Goal: Task Accomplishment & Management: Use online tool/utility

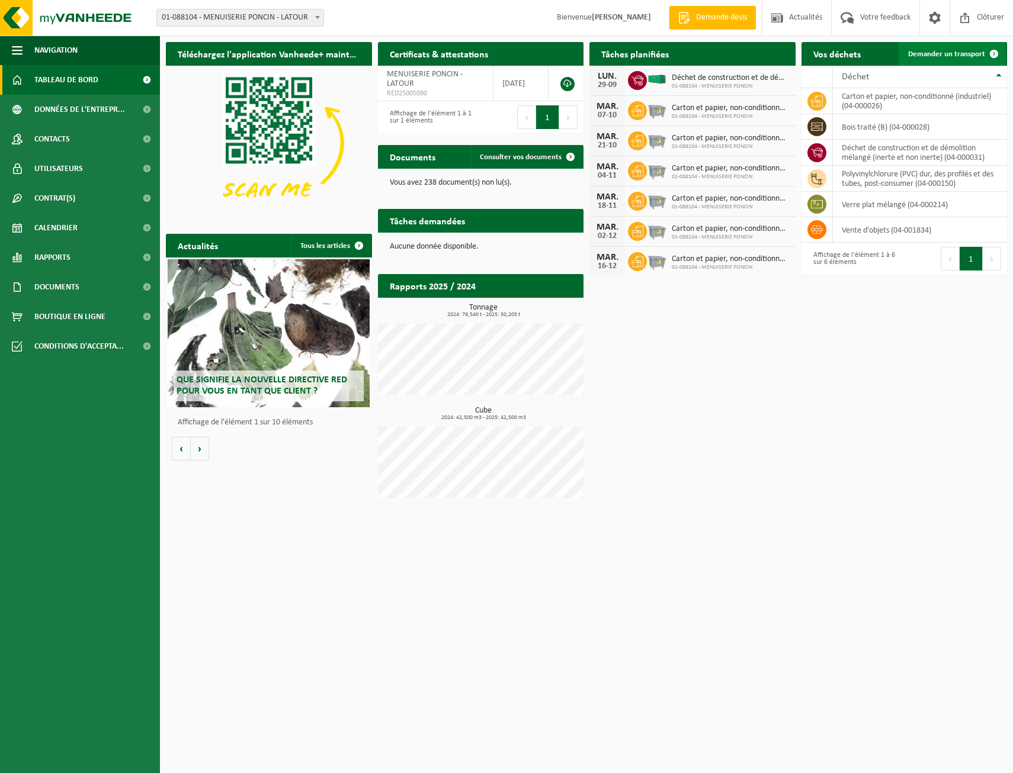
click at [961, 52] on span "Demander un transport" at bounding box center [946, 54] width 77 height 8
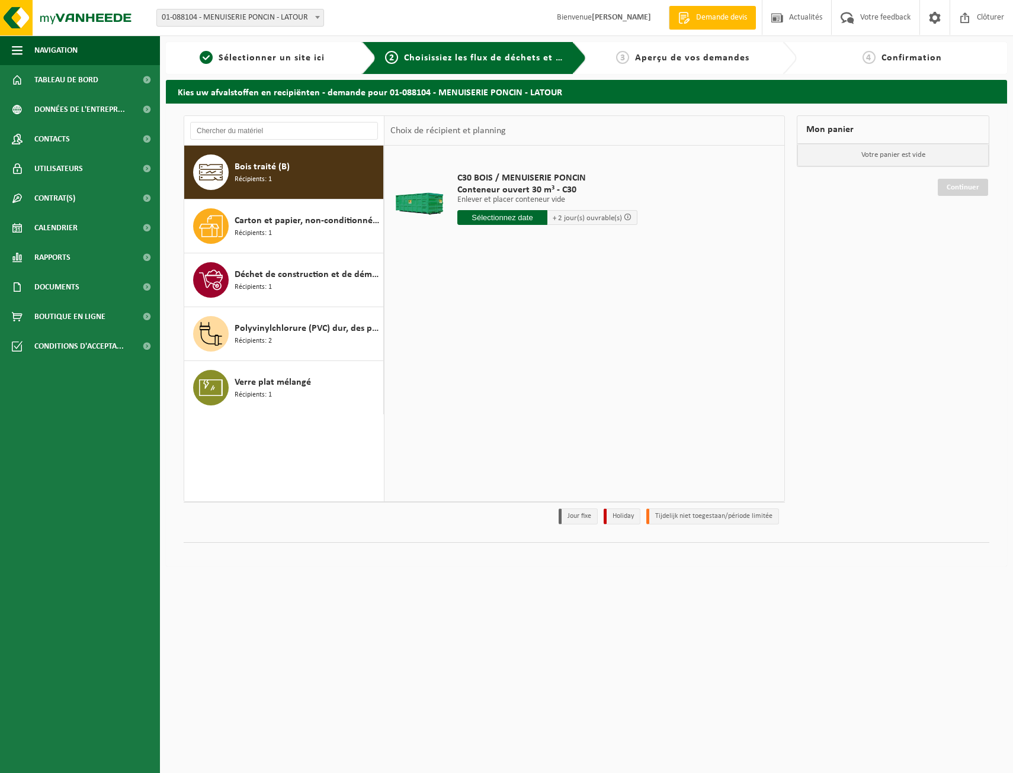
click at [510, 220] on input "text" at bounding box center [502, 217] width 90 height 15
click at [495, 362] on div "30" at bounding box center [489, 360] width 21 height 19
type input "à partir de 2025-09-30"
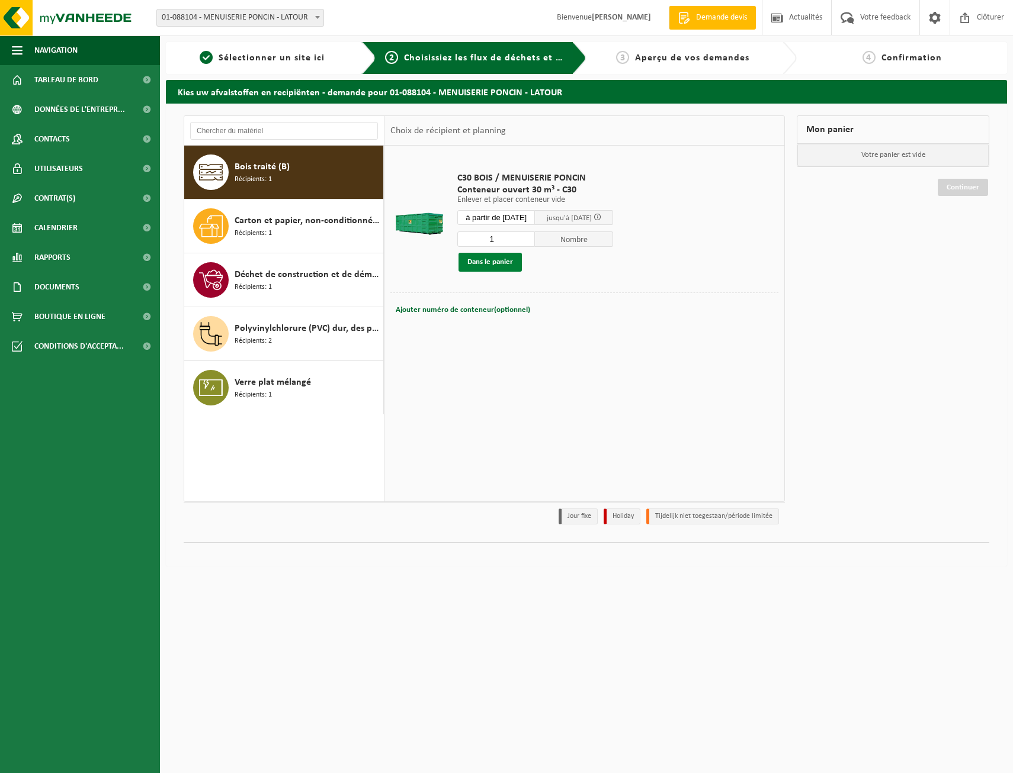
click at [495, 264] on button "Dans le panier" at bounding box center [489, 262] width 63 height 19
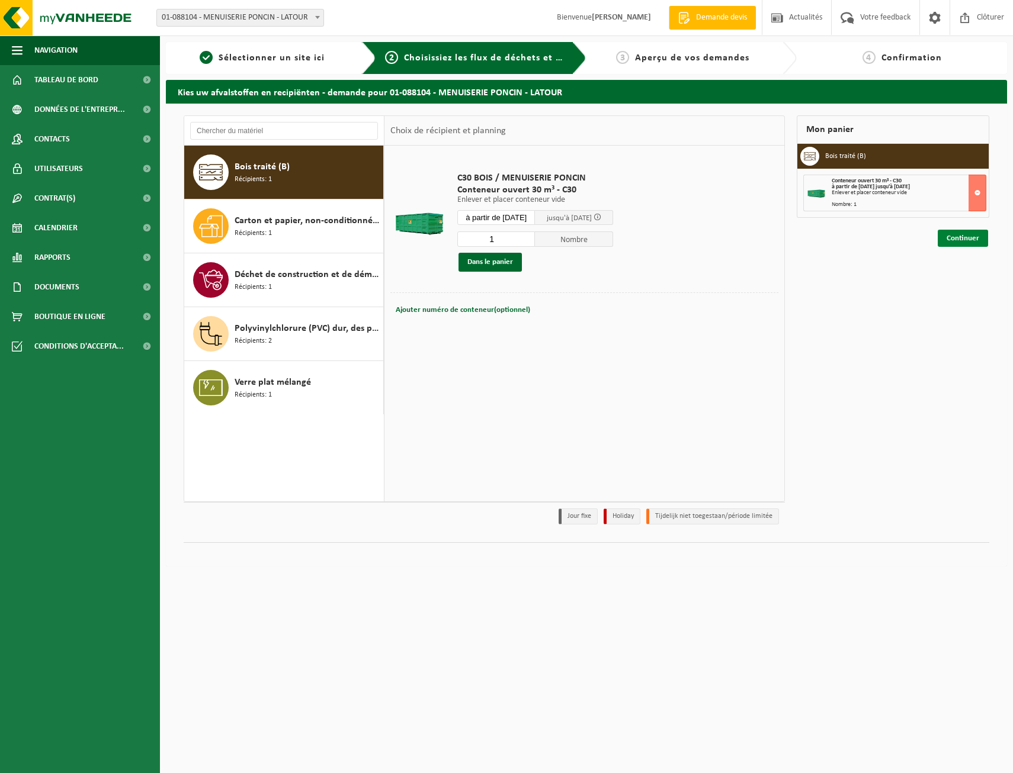
click at [964, 244] on link "Continuer" at bounding box center [963, 238] width 50 height 17
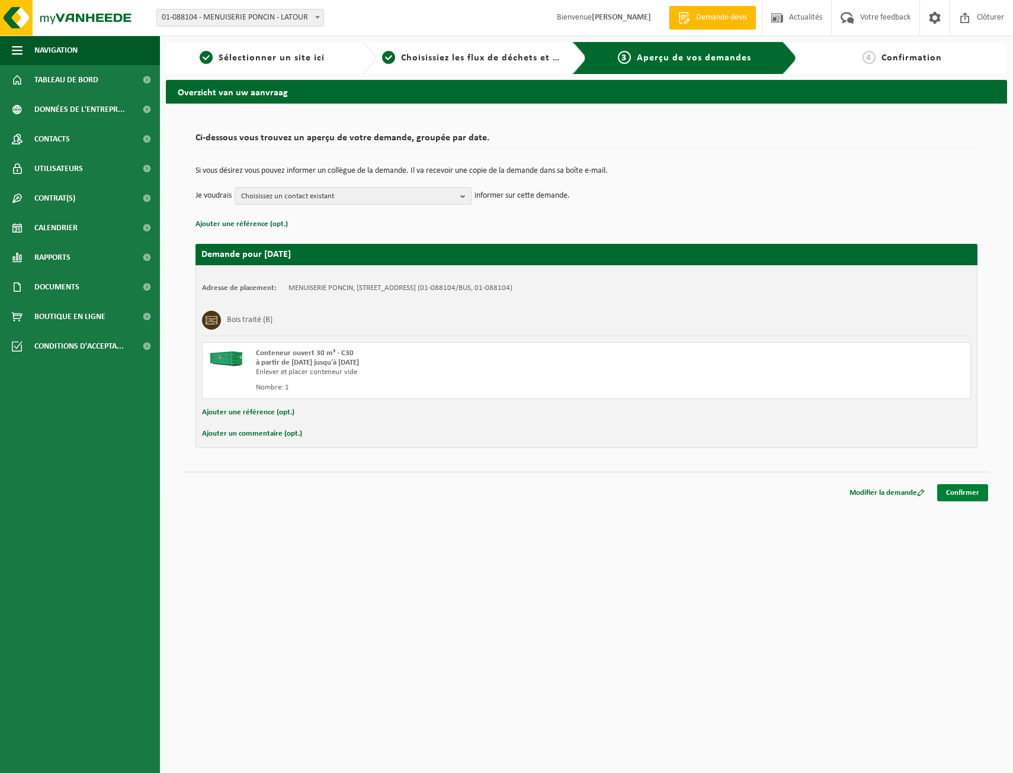
click at [962, 492] on link "Confirmer" at bounding box center [962, 492] width 51 height 17
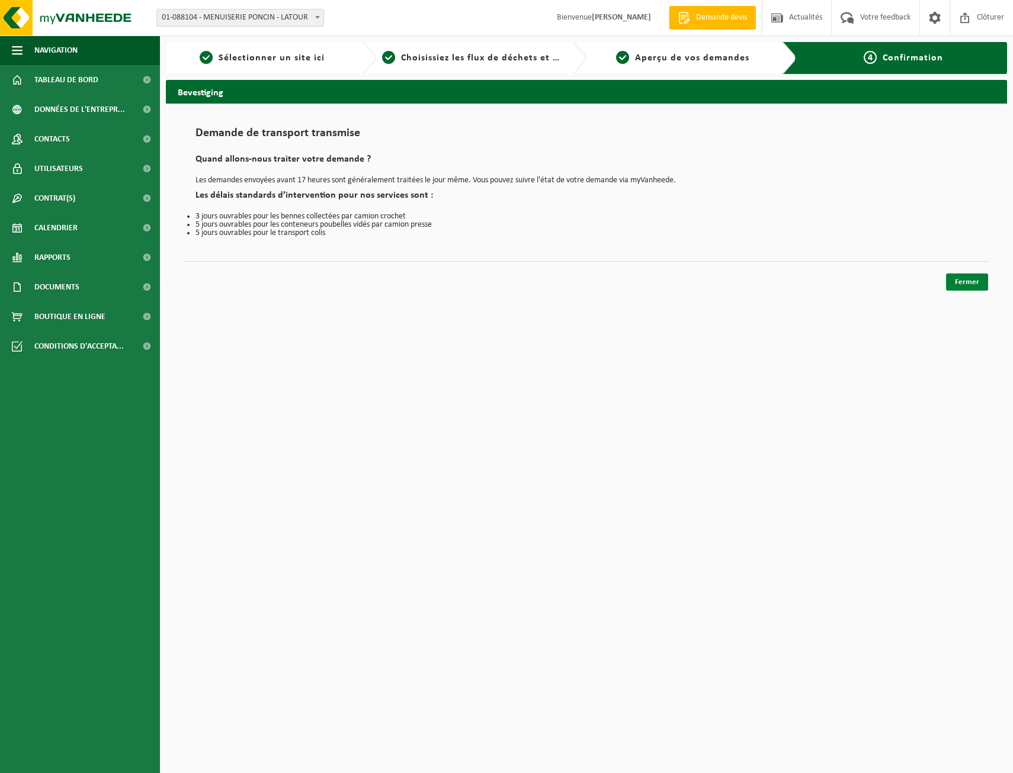
click at [977, 284] on link "Fermer" at bounding box center [967, 282] width 42 height 17
